Goal: Information Seeking & Learning: Learn about a topic

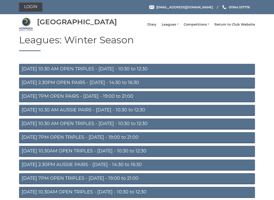
click at [149, 85] on link "MONDAY 2.30PM OPEN PAIRS - Monday - 14:30 to 16:30" at bounding box center [137, 83] width 236 height 11
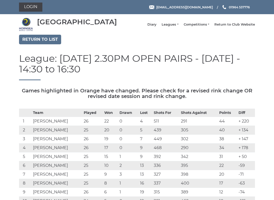
click at [178, 27] on link "Leagues" at bounding box center [170, 24] width 17 height 5
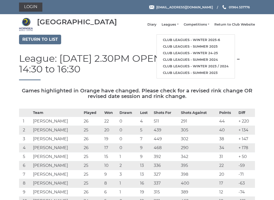
click at [205, 41] on link "Club leagues - Winter 2025-6" at bounding box center [196, 40] width 78 height 7
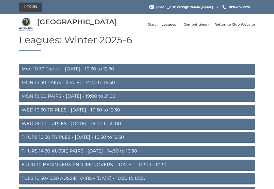
click at [121, 85] on link "MON 14.30 PAIRS - [DATE] - 14:30 to 16:30" at bounding box center [137, 83] width 236 height 11
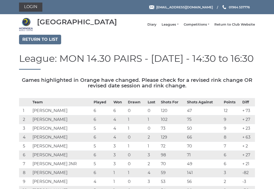
click at [48, 44] on link "Return to list" at bounding box center [40, 40] width 42 height 10
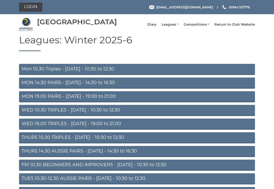
click at [139, 75] on link "Mon 10.30 Triples - Monday - 10:30 to 12:30" at bounding box center [137, 69] width 236 height 11
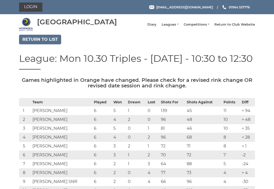
click at [42, 44] on link "Return to list" at bounding box center [40, 40] width 42 height 10
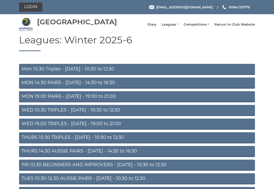
click at [147, 88] on link "MON 14.30 PAIRS - [DATE] - 14:30 to 16:30" at bounding box center [137, 83] width 236 height 11
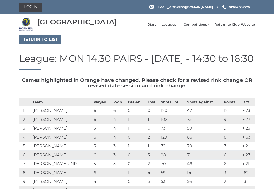
click at [43, 44] on link "Return to list" at bounding box center [40, 40] width 42 height 10
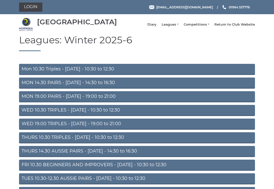
click at [161, 116] on link "WED 10.30 TRIPLES - Wednesday - 10:30 to 12:30" at bounding box center [137, 110] width 236 height 11
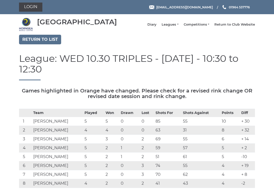
click at [43, 42] on link "Return to list" at bounding box center [40, 40] width 42 height 10
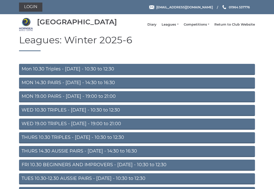
click at [190, 142] on link "THURS 10.30 TRIPLES - [DATE] - 10:30 to 12:30" at bounding box center [137, 137] width 236 height 11
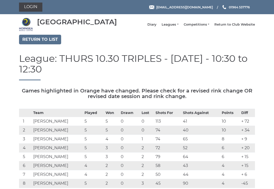
click at [44, 44] on link "Return to list" at bounding box center [40, 40] width 42 height 10
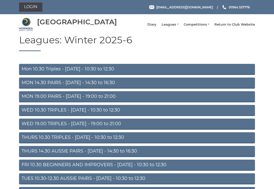
click at [150, 129] on link "WED 19.00 TRIPLES - [DATE] - 19:00 to 21:00" at bounding box center [137, 124] width 236 height 11
